Goal: Information Seeking & Learning: Understand process/instructions

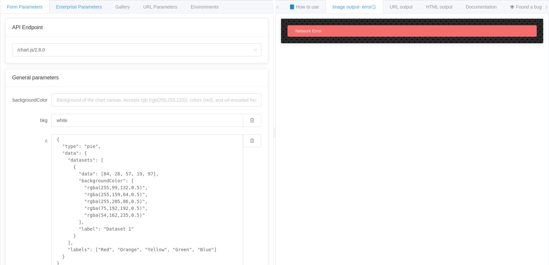
click at [92, 7] on span "Enterprise Parameters" at bounding box center [79, 6] width 46 height 5
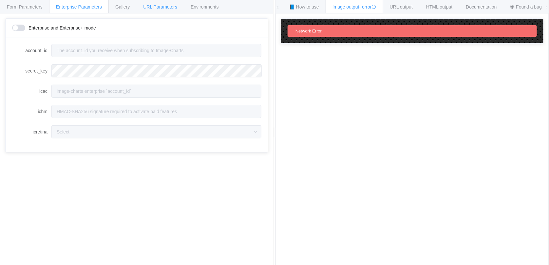
click at [159, 4] on span "URL Parameters" at bounding box center [160, 6] width 34 height 5
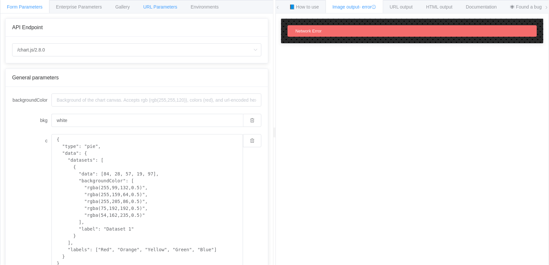
click at [148, 7] on span "URL Parameters" at bounding box center [160, 6] width 34 height 5
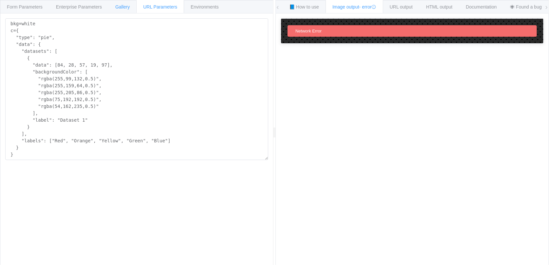
click at [117, 2] on div "Gallery" at bounding box center [122, 6] width 28 height 13
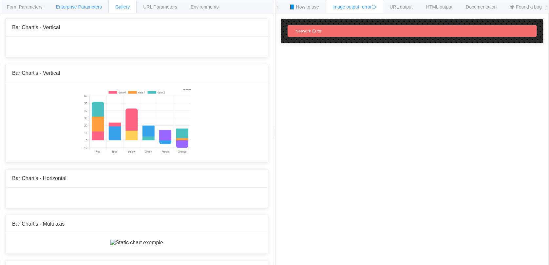
click at [102, 8] on div "Enterprise Parameters" at bounding box center [79, 6] width 60 height 13
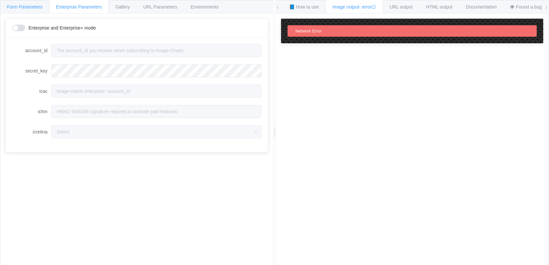
click at [40, 10] on div "Form Parameters" at bounding box center [24, 6] width 49 height 13
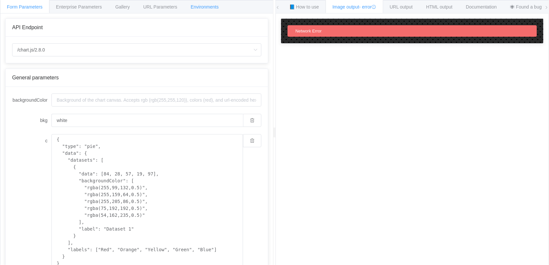
click at [198, 5] on span "Environments" at bounding box center [205, 6] width 28 height 5
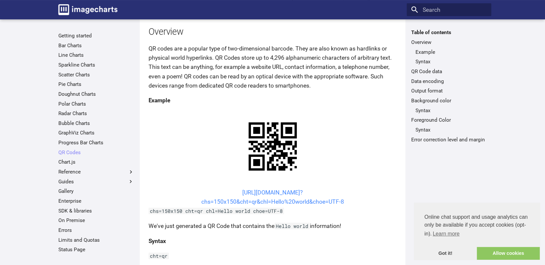
scroll to position [74, 0]
drag, startPoint x: 222, startPoint y: 155, endPoint x: 352, endPoint y: 167, distance: 130.7
click at [352, 188] on center "https://image-charts.com/chart? chs=150x150&cht=qr&chl=Hello%20world&choe=UTF-8" at bounding box center [272, 197] width 248 height 18
click at [335, 188] on center "https://image-charts.com/chart? chs=150x150&cht=qr&chl=Hello%20world&choe=UTF-8" at bounding box center [272, 197] width 248 height 18
drag, startPoint x: 223, startPoint y: 154, endPoint x: 271, endPoint y: 167, distance: 49.9
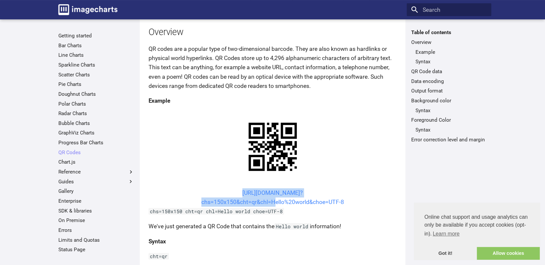
click at [271, 188] on center "https://image-charts.com/chart? chs=150x150&cht=qr&chl=Hello%20world&choe=UTF-8" at bounding box center [272, 197] width 248 height 18
copy link "https://image-charts.com/chart? chs=150x150&cht=qr&chl="
